Goal: Task Accomplishment & Management: Use online tool/utility

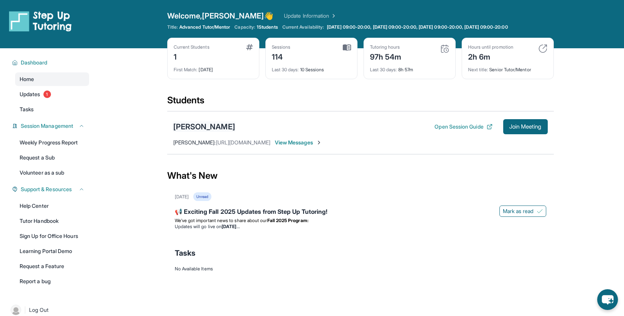
click at [206, 128] on div "[PERSON_NAME]" at bounding box center [204, 127] width 62 height 11
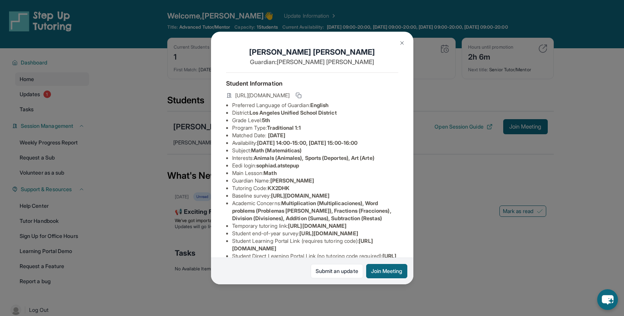
click at [401, 43] on img at bounding box center [402, 43] width 6 height 6
